Goal: Communication & Community: Share content

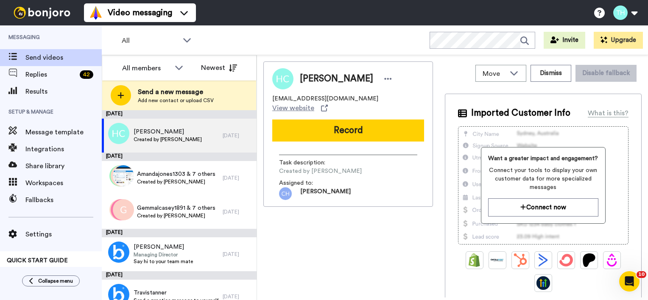
click at [152, 98] on span "Add new contact or upload CSV" at bounding box center [176, 100] width 76 height 7
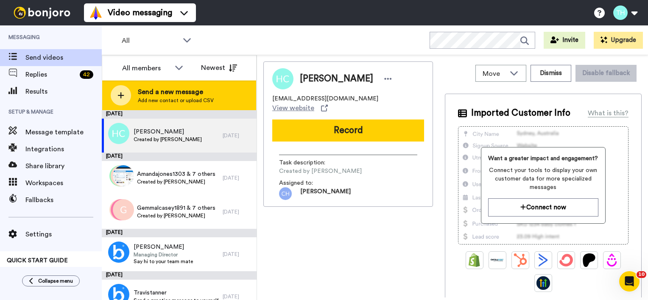
click at [147, 98] on span "Add new contact or upload CSV" at bounding box center [176, 100] width 76 height 7
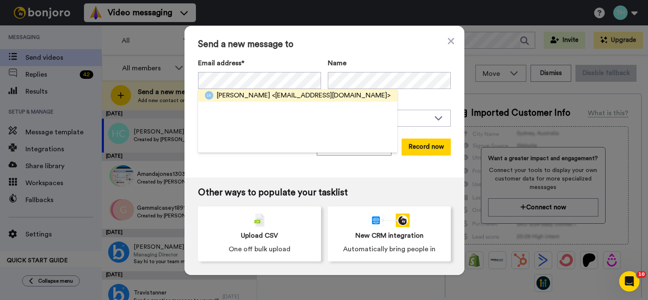
click at [272, 94] on span "<[EMAIL_ADDRESS][DOMAIN_NAME]>" at bounding box center [331, 95] width 119 height 10
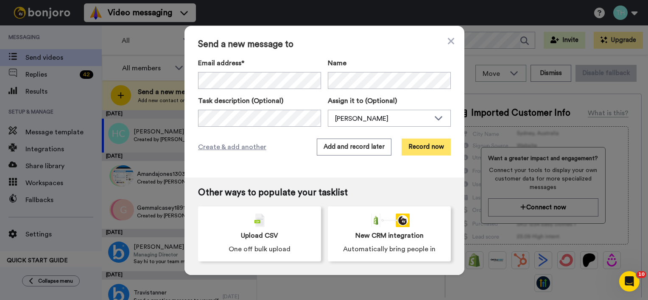
click at [433, 149] on button "Record now" at bounding box center [425, 147] width 49 height 17
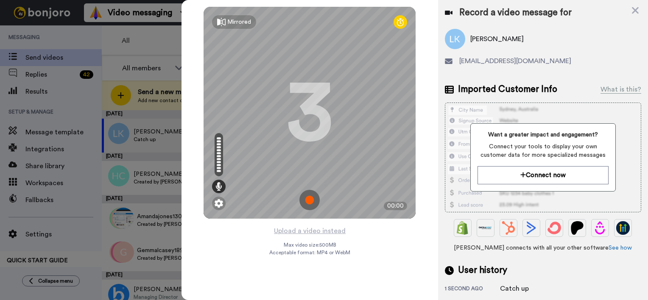
click at [306, 197] on img at bounding box center [309, 200] width 20 height 20
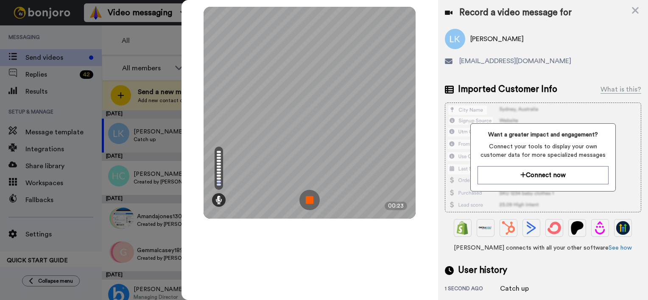
click at [314, 203] on img at bounding box center [309, 200] width 20 height 20
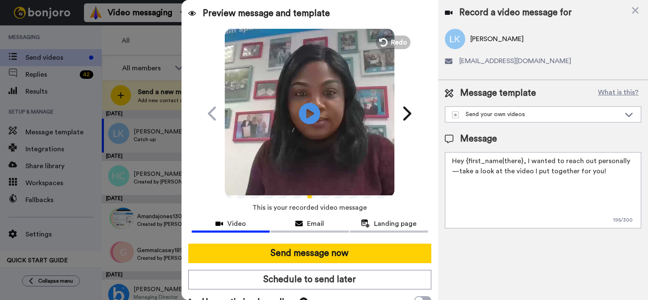
click at [521, 163] on textarea "Hey {first_name|there}, I wanted to reach out personally—take a look at the vid…" at bounding box center [543, 190] width 196 height 76
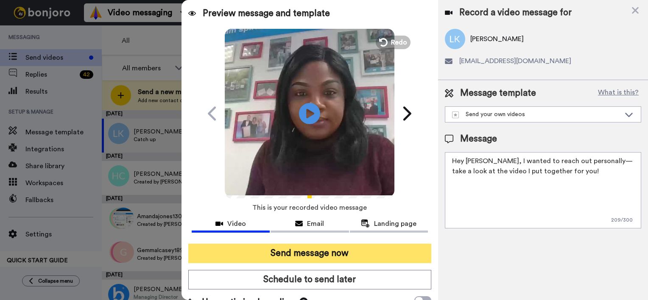
type textarea "Hey Leah, I wanted to reach out personally—take a look at the video I put toget…"
click at [343, 254] on button "Send message now" at bounding box center [309, 253] width 243 height 19
